Goal: Transaction & Acquisition: Book appointment/travel/reservation

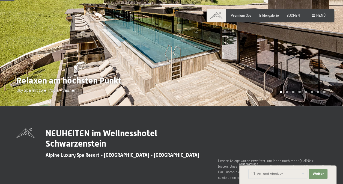
click at [285, 105] on div at bounding box center [258, 18] width 172 height 178
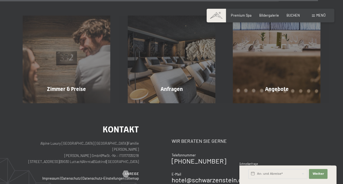
scroll to position [1589, 0]
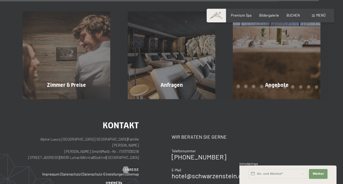
click at [320, 15] on span "Menü" at bounding box center [321, 15] width 9 height 4
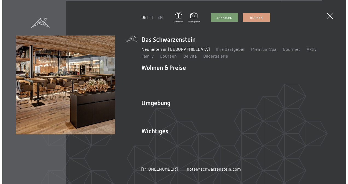
scroll to position [1600, 0]
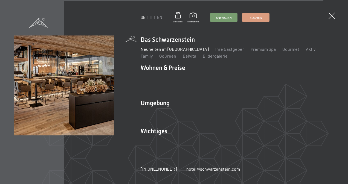
click at [152, 53] on link "Family" at bounding box center [146, 55] width 12 height 5
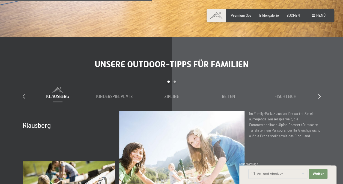
scroll to position [1415, 0]
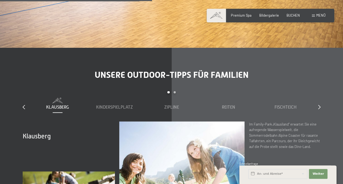
click at [319, 105] on icon at bounding box center [320, 107] width 2 height 4
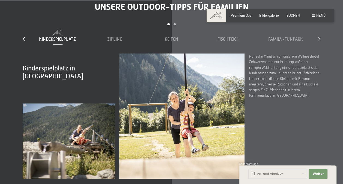
scroll to position [1425, 0]
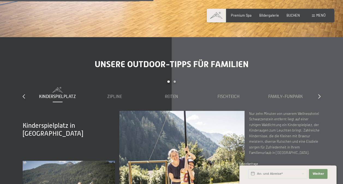
click at [319, 94] on icon at bounding box center [320, 96] width 2 height 4
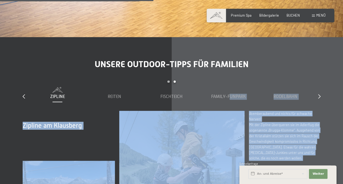
drag, startPoint x: 343, startPoint y: 85, endPoint x: 343, endPoint y: 92, distance: 7.4
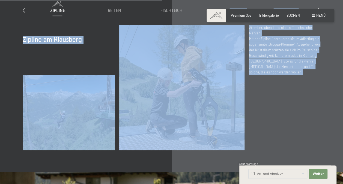
scroll to position [1515, 0]
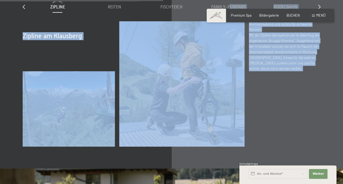
click at [313, 102] on div "Zipline am Klausberg Atemberaubend und nichts für schwache Nerven! Mit der Zipl…" at bounding box center [285, 83] width 72 height 125
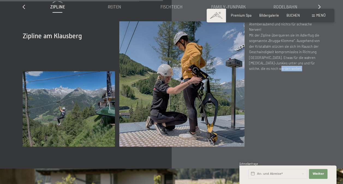
click at [313, 102] on div "Zipline am Klausberg Atemberaubend und nichts für schwache Nerven! Mit der Zipl…" at bounding box center [285, 83] width 72 height 125
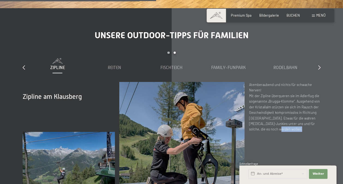
scroll to position [1450, 0]
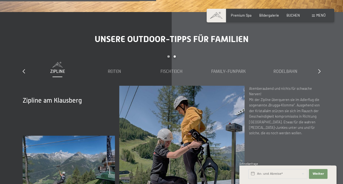
click at [319, 69] on icon at bounding box center [320, 71] width 2 height 4
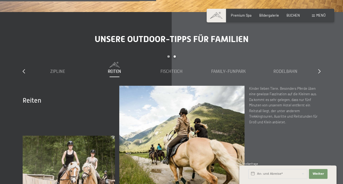
click at [319, 69] on icon at bounding box center [320, 71] width 2 height 4
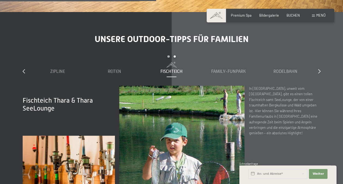
click at [320, 69] on icon at bounding box center [320, 71] width 2 height 4
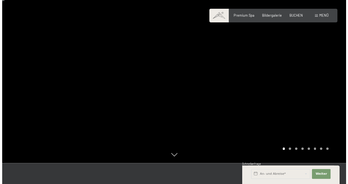
scroll to position [17, 0]
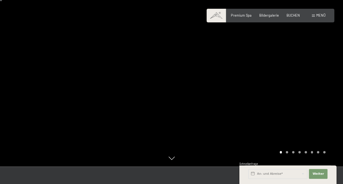
click at [309, 81] on div at bounding box center [258, 75] width 172 height 184
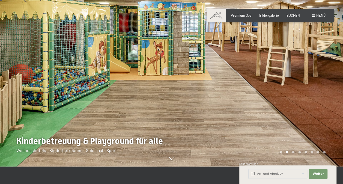
click at [305, 80] on div at bounding box center [258, 75] width 172 height 184
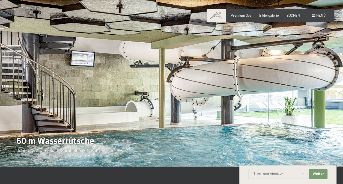
click at [305, 80] on div at bounding box center [258, 75] width 172 height 184
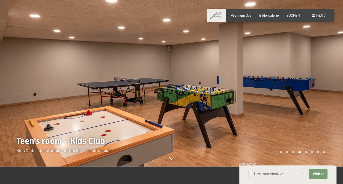
click at [305, 80] on div at bounding box center [258, 75] width 172 height 184
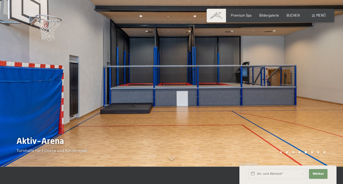
click at [305, 80] on div at bounding box center [258, 75] width 172 height 184
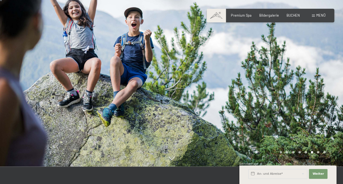
click at [305, 80] on div at bounding box center [258, 75] width 172 height 184
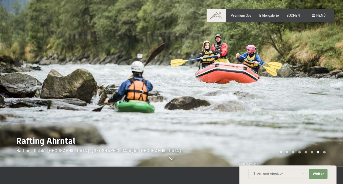
click at [320, 18] on div "Buchen Anfragen Premium Spa Bildergalerie BUCHEN Menü DE IT EN Gutschein Bilder…" at bounding box center [271, 15] width 110 height 5
click at [314, 17] on div "Menü" at bounding box center [319, 15] width 14 height 5
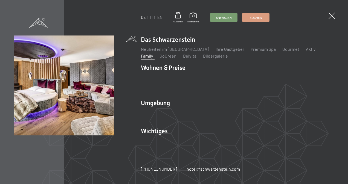
click at [254, 80] on link "Familienpreise" at bounding box center [260, 77] width 28 height 5
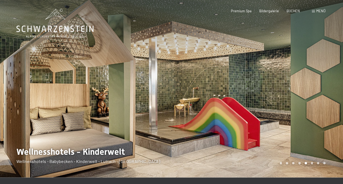
click at [316, 14] on div "Buchen Anfragen Premium Spa Bildergalerie BUCHEN Menü DE IT EN Gutschein Bilder…" at bounding box center [271, 11] width 110 height 5
click at [315, 11] on span at bounding box center [313, 11] width 3 height 2
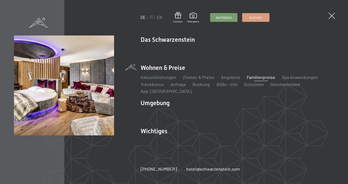
click at [231, 80] on link "Angebote" at bounding box center [230, 77] width 19 height 5
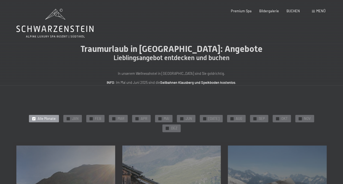
click at [250, 117] on div "✓ SEP" at bounding box center [259, 119] width 18 height 8
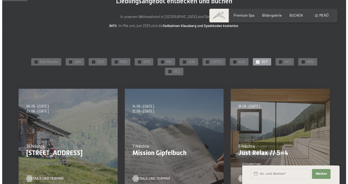
scroll to position [23, 0]
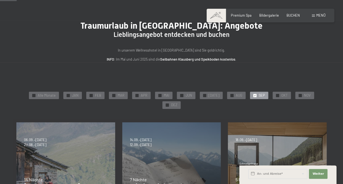
click at [322, 13] on div "Buchen Anfragen Premium Spa Bildergalerie BUCHEN Menü DE IT EN Gutschein Bilder…" at bounding box center [271, 15] width 110 height 5
click at [319, 16] on span "Menü" at bounding box center [321, 15] width 9 height 4
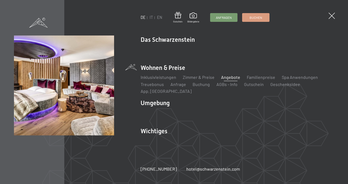
click at [191, 89] on link "App. [GEOGRAPHIC_DATA]" at bounding box center [165, 91] width 51 height 5
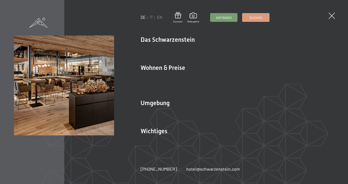
click at [152, 53] on link "Family" at bounding box center [146, 55] width 12 height 5
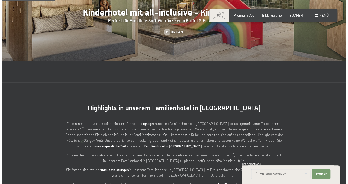
scroll to position [472, 0]
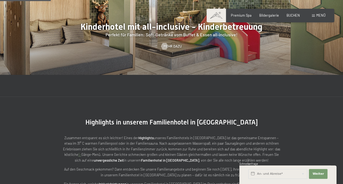
click at [167, 45] on div at bounding box center [165, 46] width 4 height 7
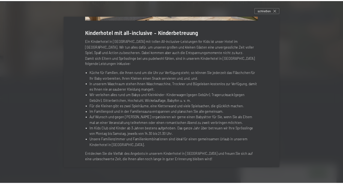
scroll to position [85, 0]
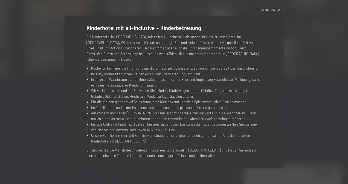
click at [270, 9] on span "schließen" at bounding box center [267, 10] width 13 height 5
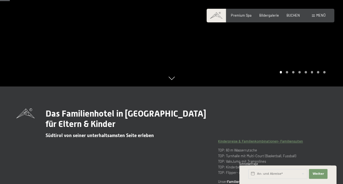
scroll to position [90, 0]
